Goal: Navigation & Orientation: Find specific page/section

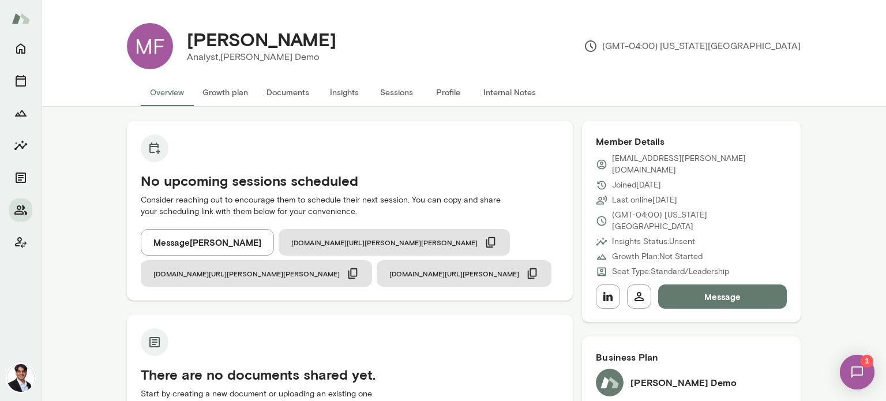
click at [230, 93] on button "Growth plan" at bounding box center [225, 92] width 64 height 28
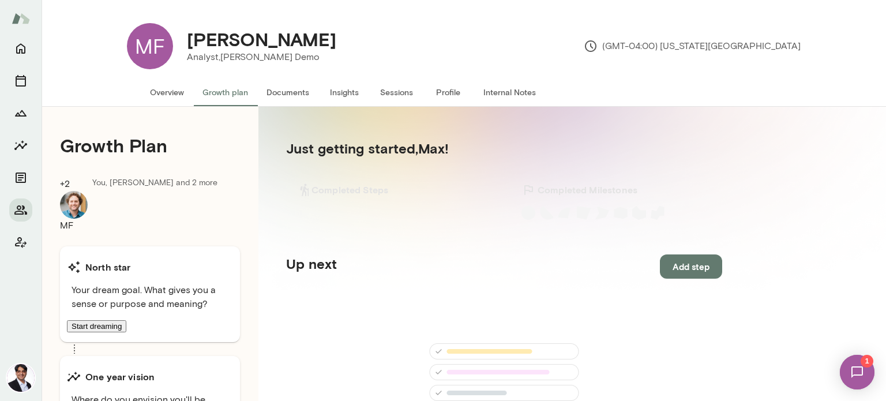
click at [274, 88] on button "Documents" at bounding box center [287, 92] width 61 height 28
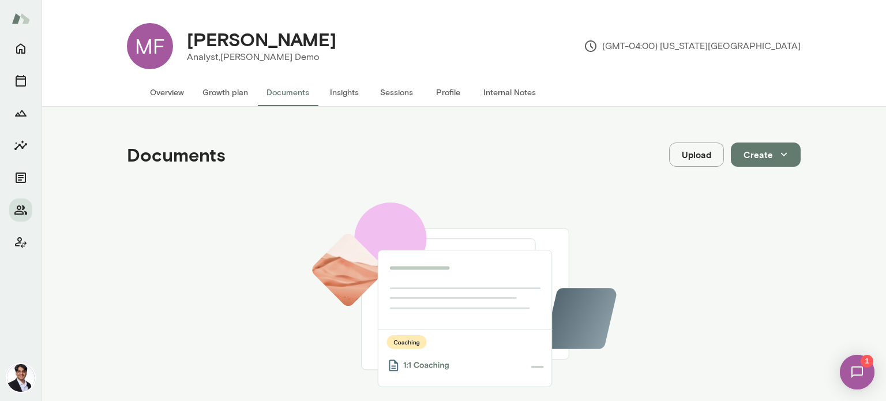
click at [175, 89] on button "Overview" at bounding box center [167, 92] width 52 height 28
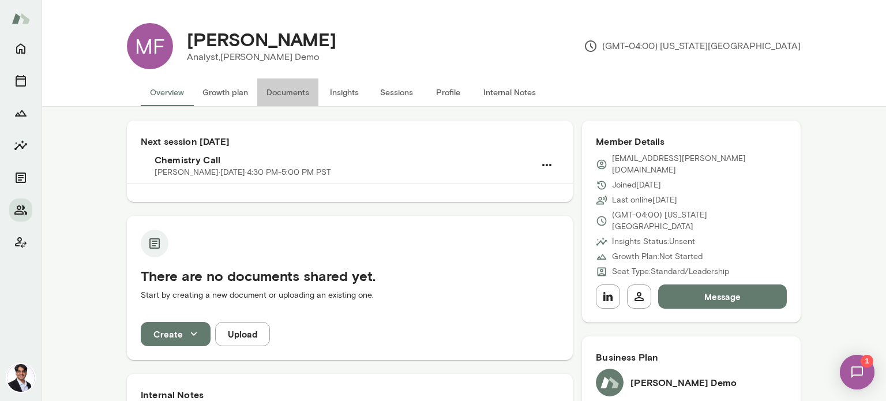
click at [304, 91] on button "Documents" at bounding box center [287, 92] width 61 height 28
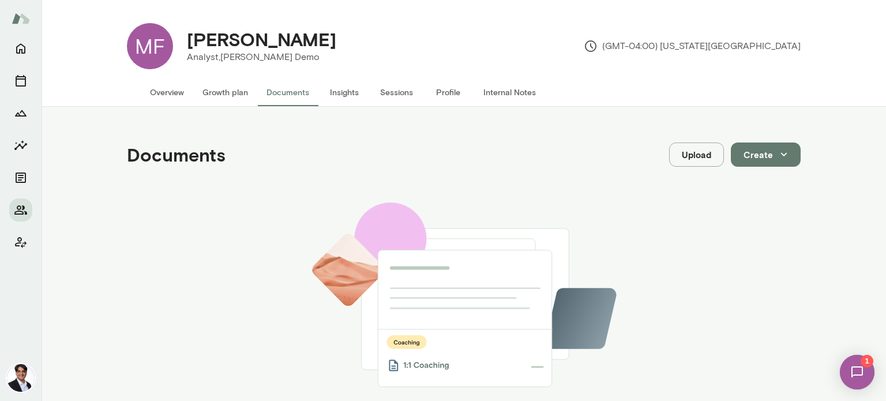
click at [247, 94] on button "Growth plan" at bounding box center [225, 92] width 64 height 28
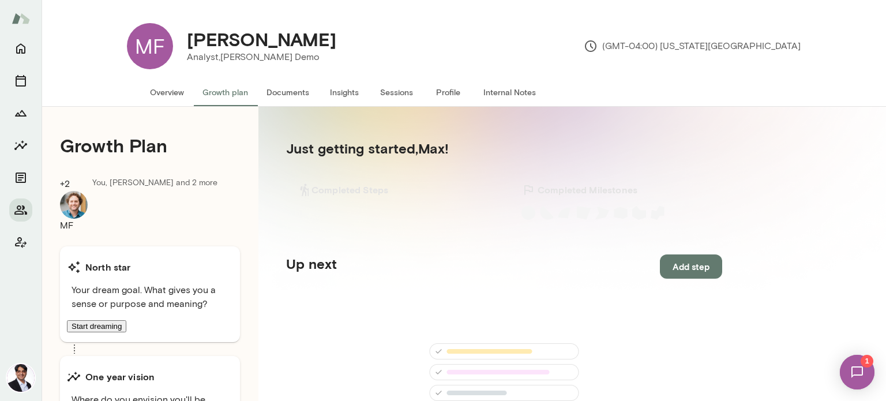
click at [171, 95] on button "Overview" at bounding box center [167, 92] width 52 height 28
